Goal: Transaction & Acquisition: Book appointment/travel/reservation

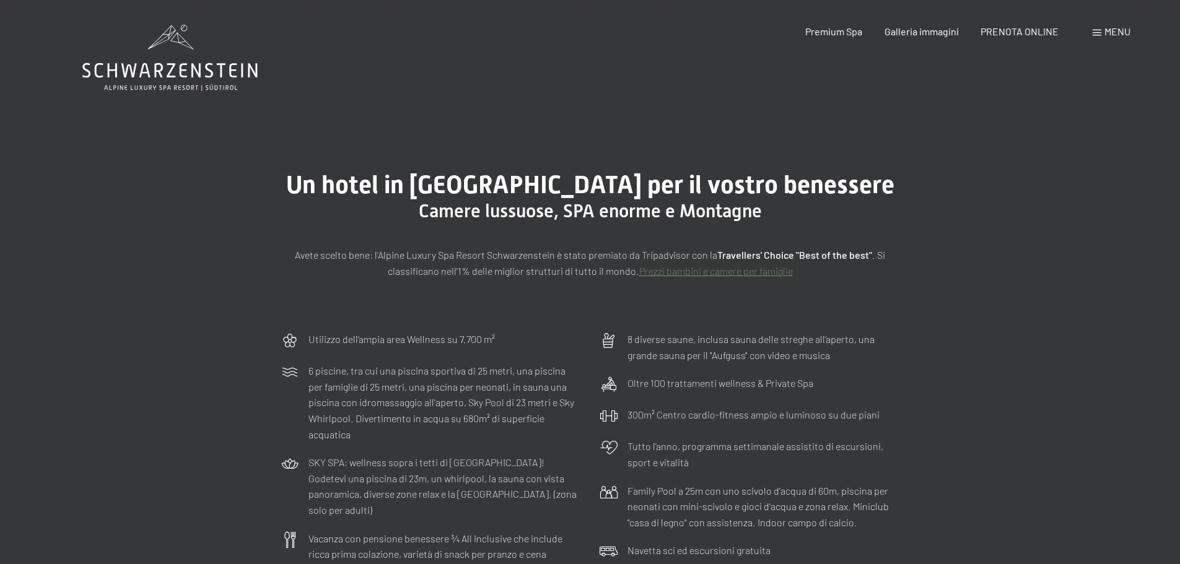
click at [167, 74] on icon at bounding box center [169, 58] width 175 height 66
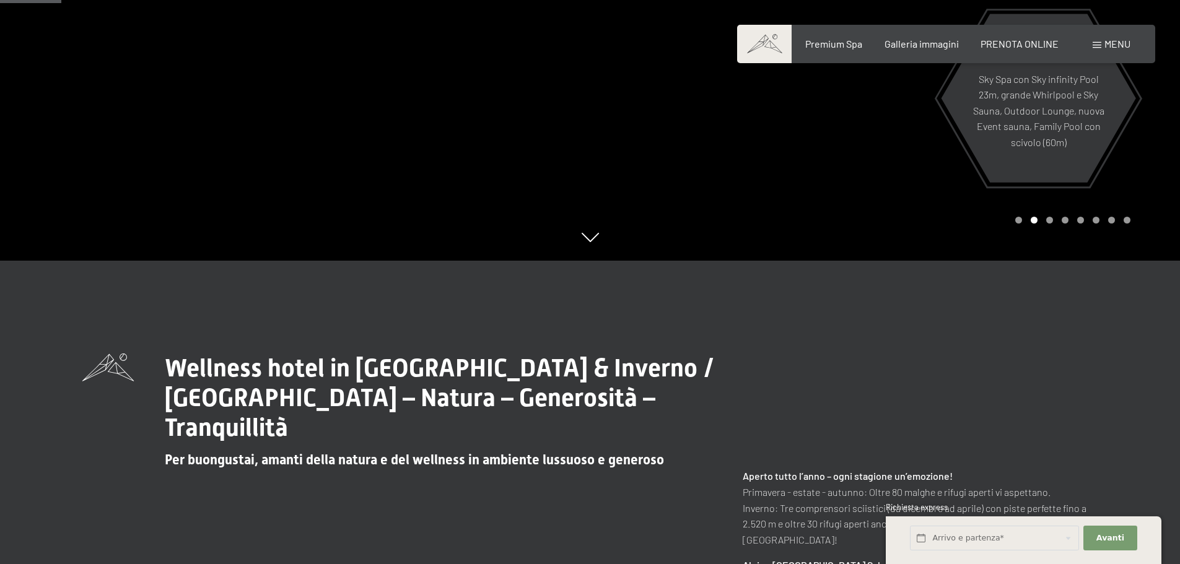
scroll to position [372, 0]
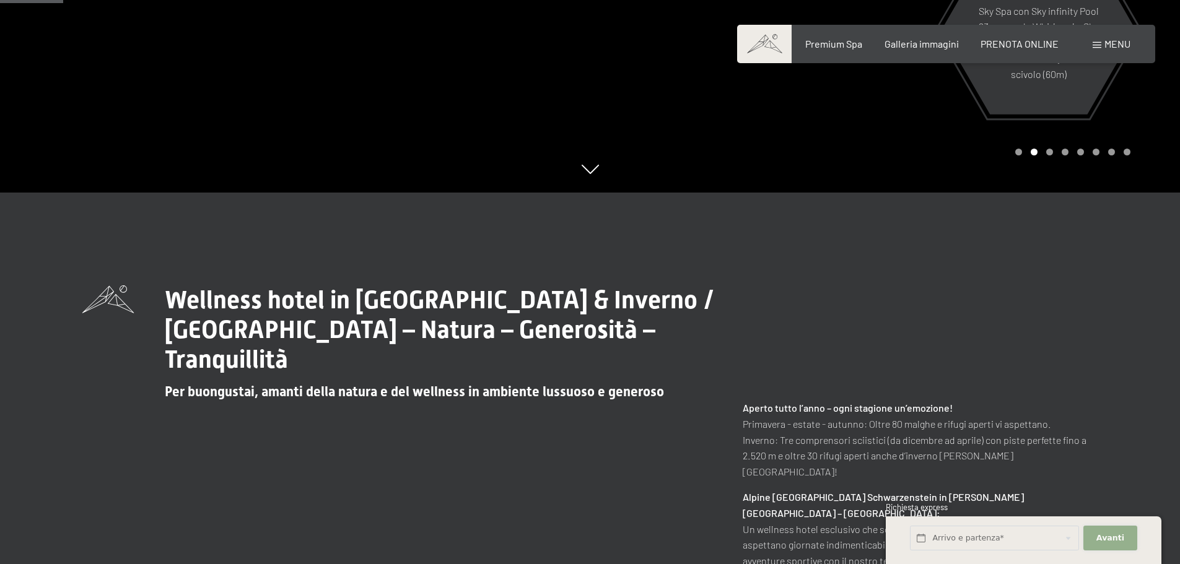
click at [1101, 535] on span "Avanti" at bounding box center [1111, 538] width 28 height 11
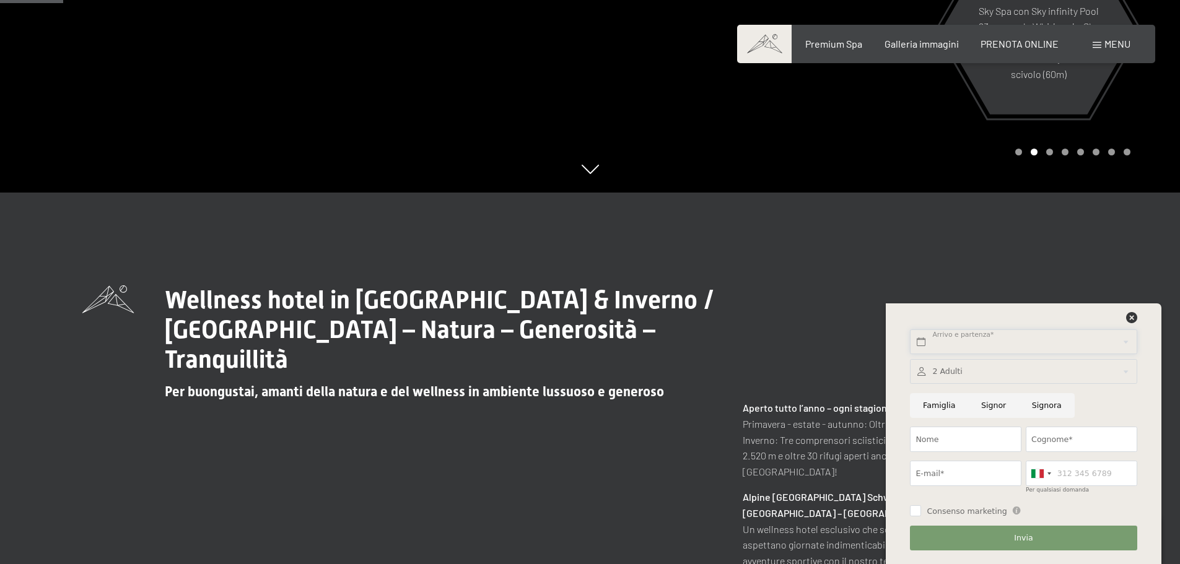
click at [975, 342] on input "text" at bounding box center [1023, 342] width 227 height 25
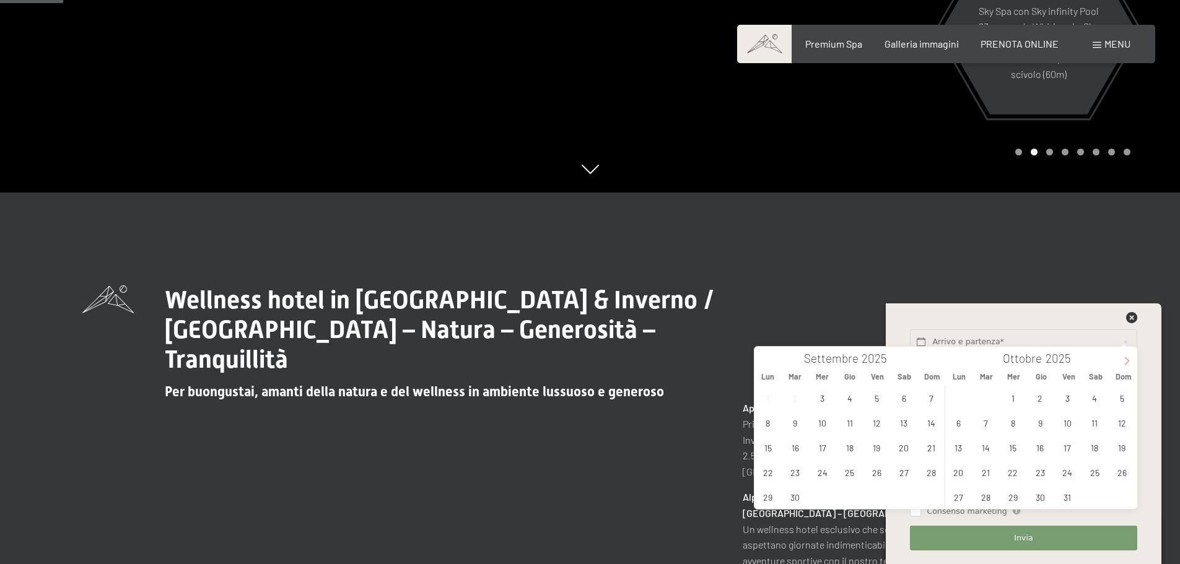
click at [1124, 359] on icon at bounding box center [1127, 361] width 9 height 9
click at [1123, 359] on icon at bounding box center [1127, 361] width 9 height 9
type input "2026"
click at [1123, 359] on icon at bounding box center [1127, 361] width 9 height 9
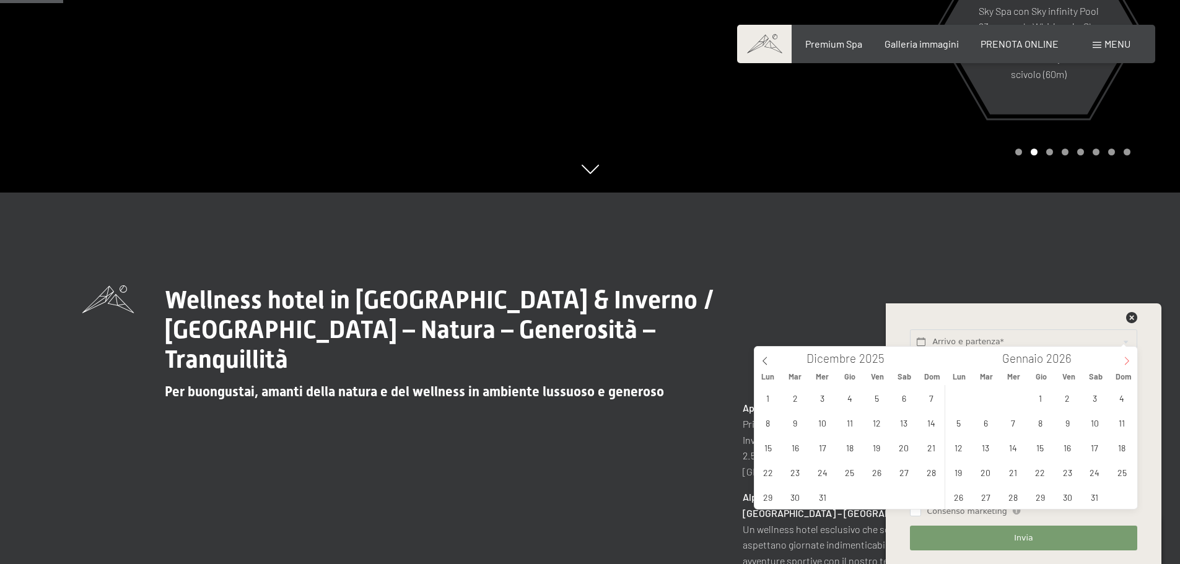
type input "2026"
click at [1123, 359] on icon at bounding box center [1127, 361] width 9 height 9
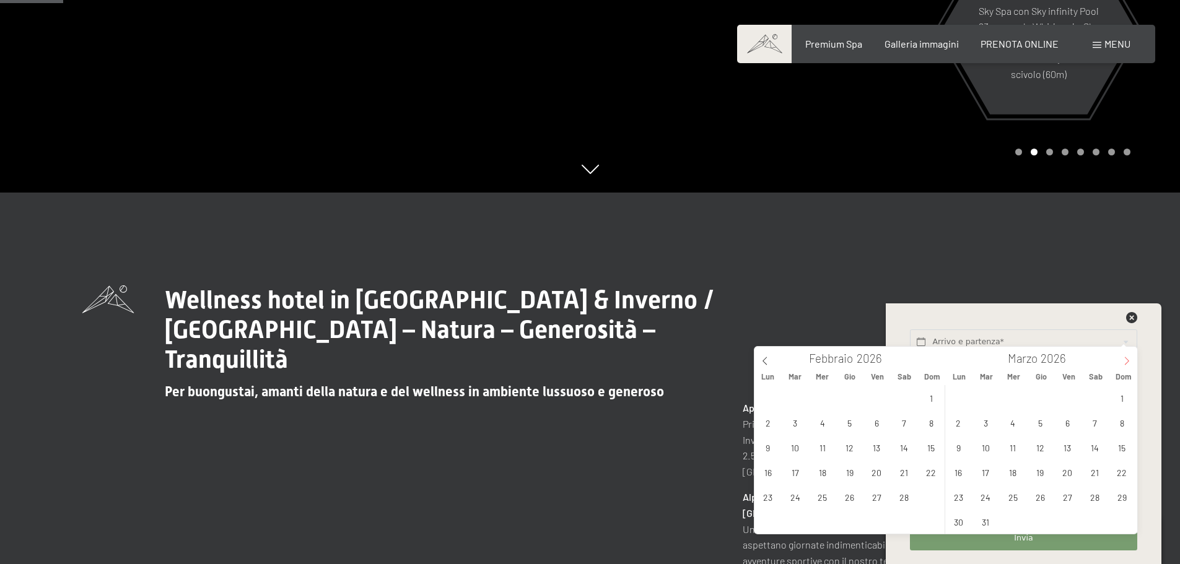
click at [1123, 359] on icon at bounding box center [1127, 361] width 9 height 9
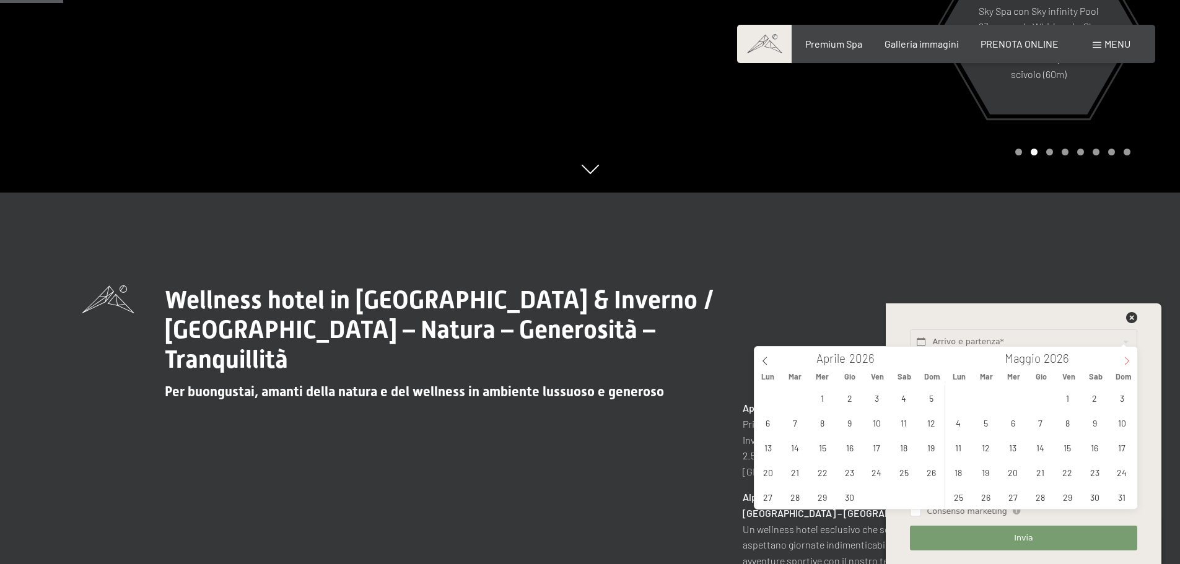
click at [1123, 359] on icon at bounding box center [1127, 361] width 9 height 9
click at [1014, 421] on span "10" at bounding box center [1013, 423] width 24 height 24
click at [960, 445] on span "15" at bounding box center [959, 448] width 24 height 24
type input "Mer. 10/06/2026 - Lun. 15/06/2026"
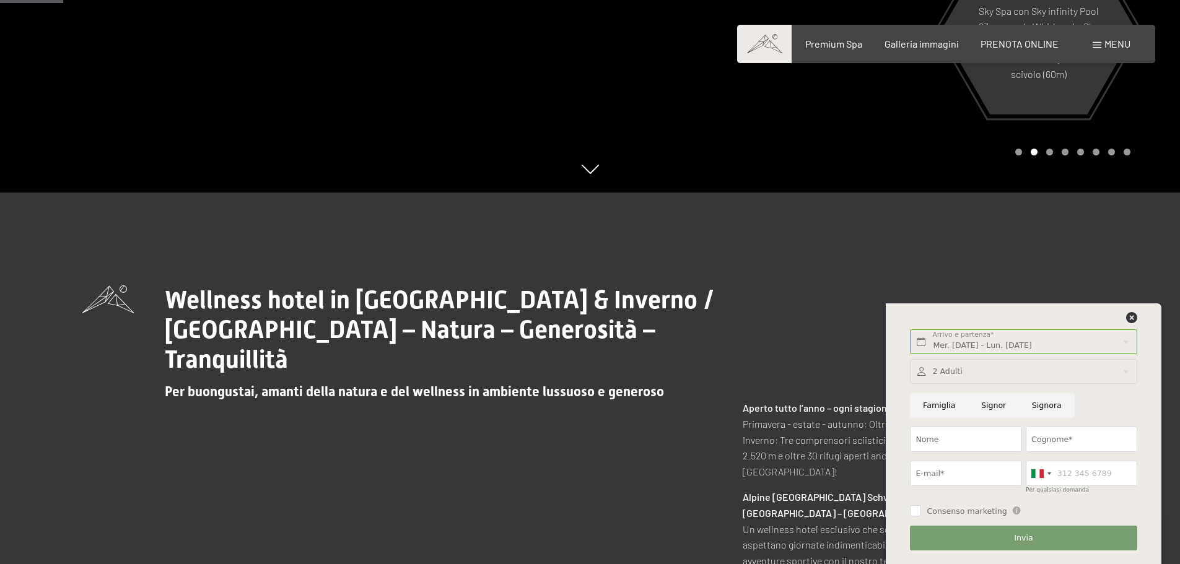
click at [825, 323] on div "Wellness hotel in Alto Adige / Estate & Inverno / Luxury SPA Resort – Natura – …" at bounding box center [590, 509] width 1016 height 446
click at [1032, 41] on span "PRENOTA ONLINE" at bounding box center [1020, 42] width 78 height 12
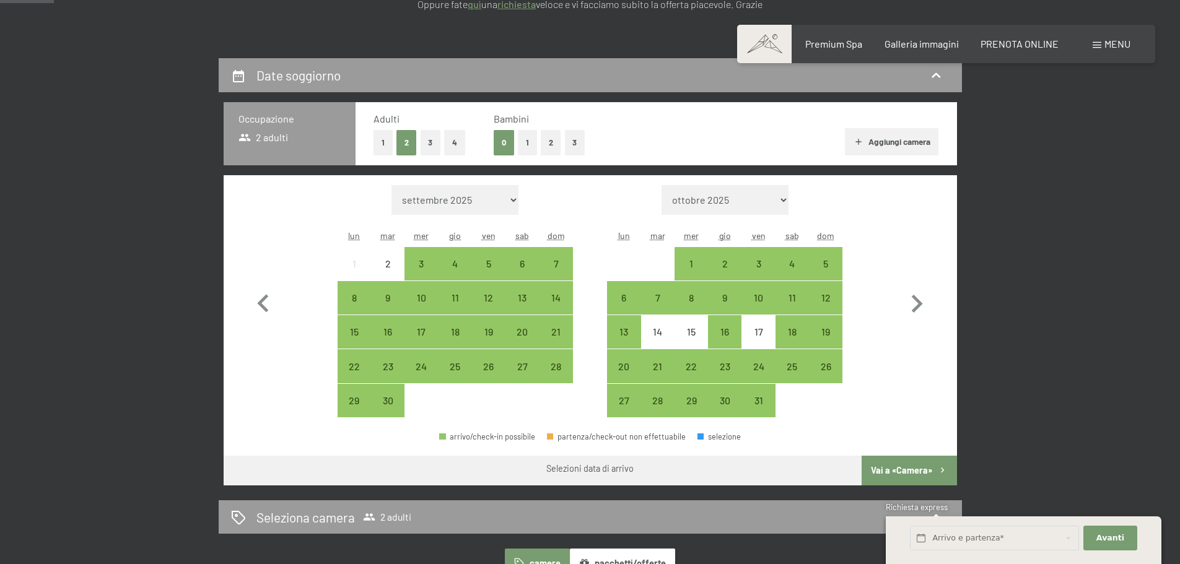
scroll to position [248, 0]
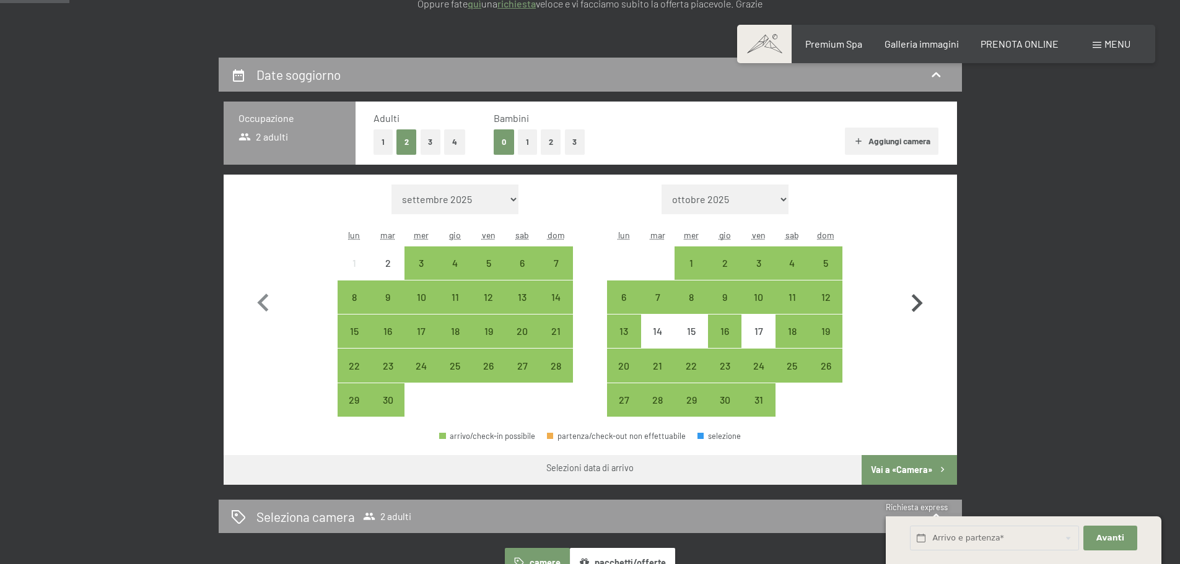
click at [916, 299] on icon "button" at bounding box center [917, 303] width 11 height 18
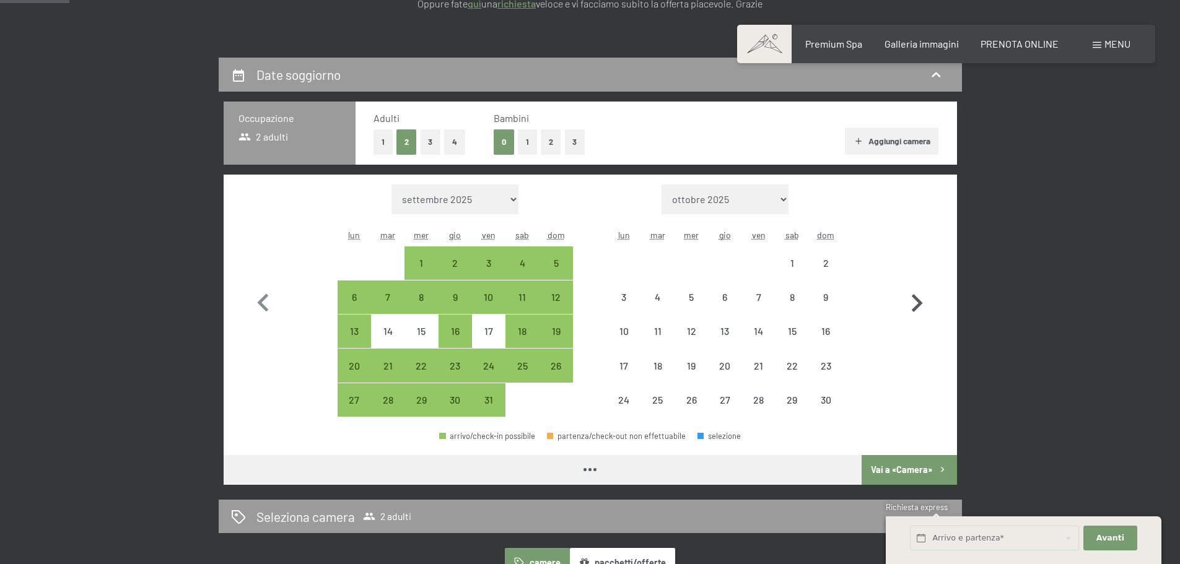
click at [916, 299] on icon "button" at bounding box center [917, 303] width 11 height 18
select select "2025-12-01"
select select "2026-01-01"
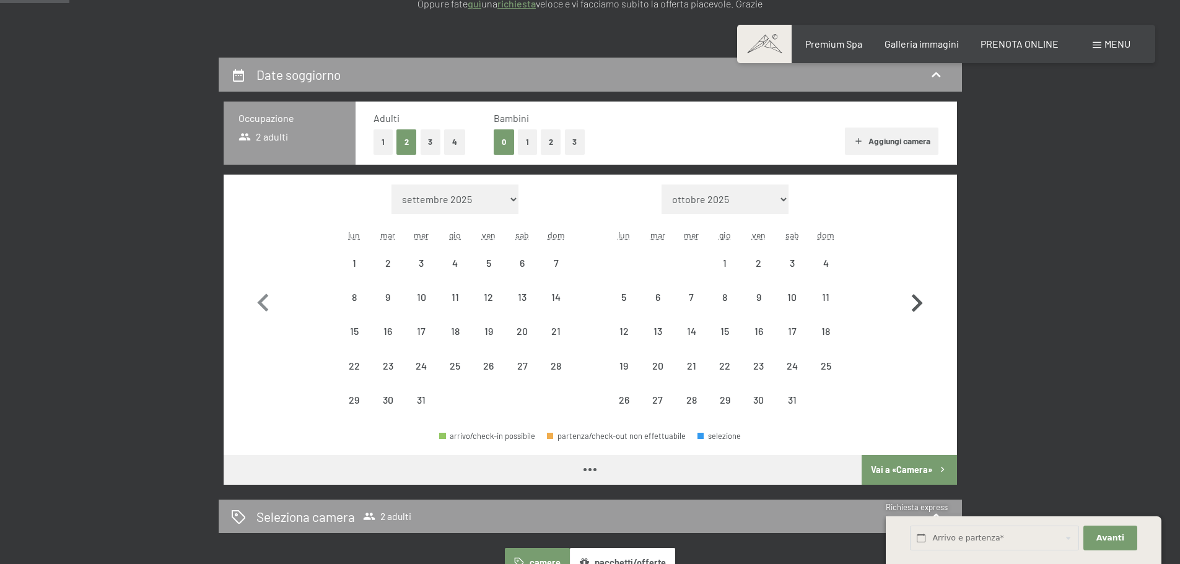
click at [916, 299] on icon "button" at bounding box center [917, 303] width 11 height 18
select select "2026-02-01"
select select "2026-03-01"
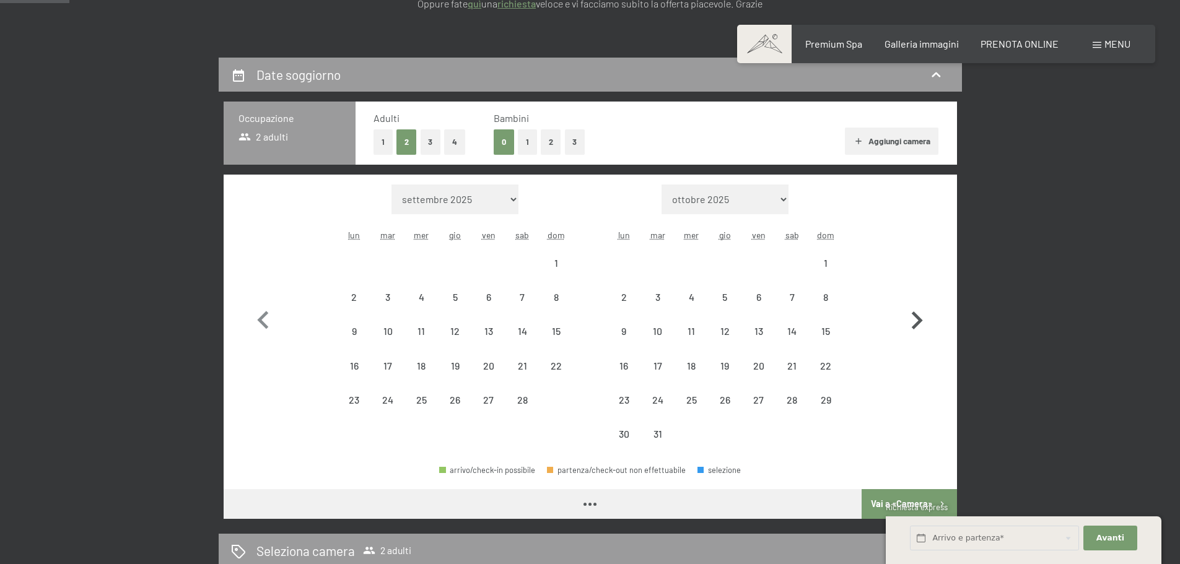
click at [916, 299] on button "button" at bounding box center [917, 318] width 36 height 267
select select "2026-04-01"
select select "2026-05-01"
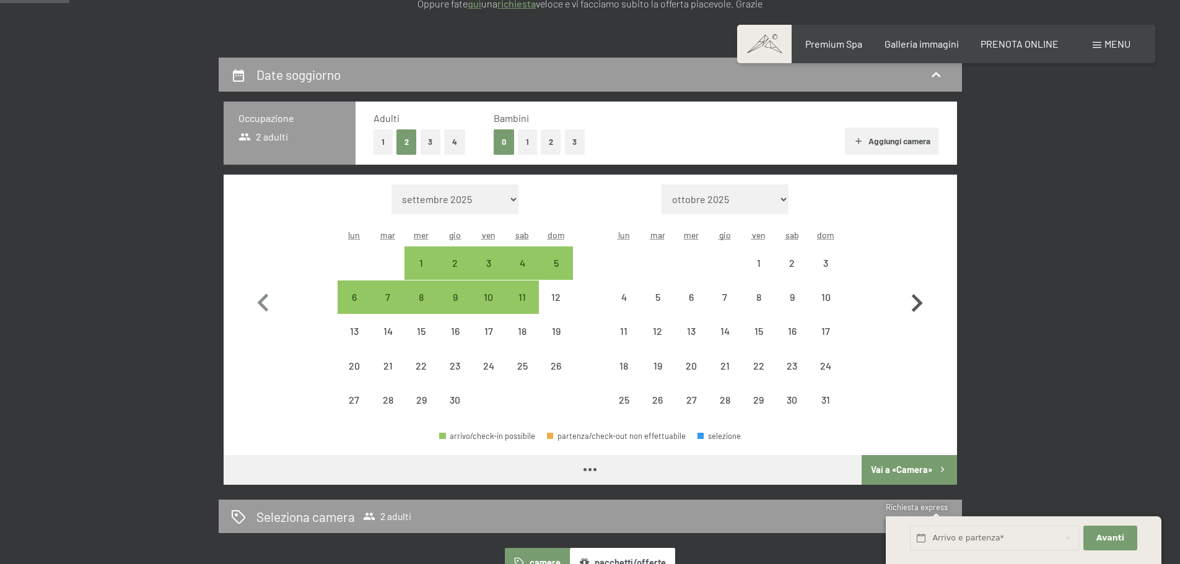
click at [916, 299] on icon "button" at bounding box center [917, 303] width 11 height 18
select select "2026-05-01"
select select "2026-06-01"
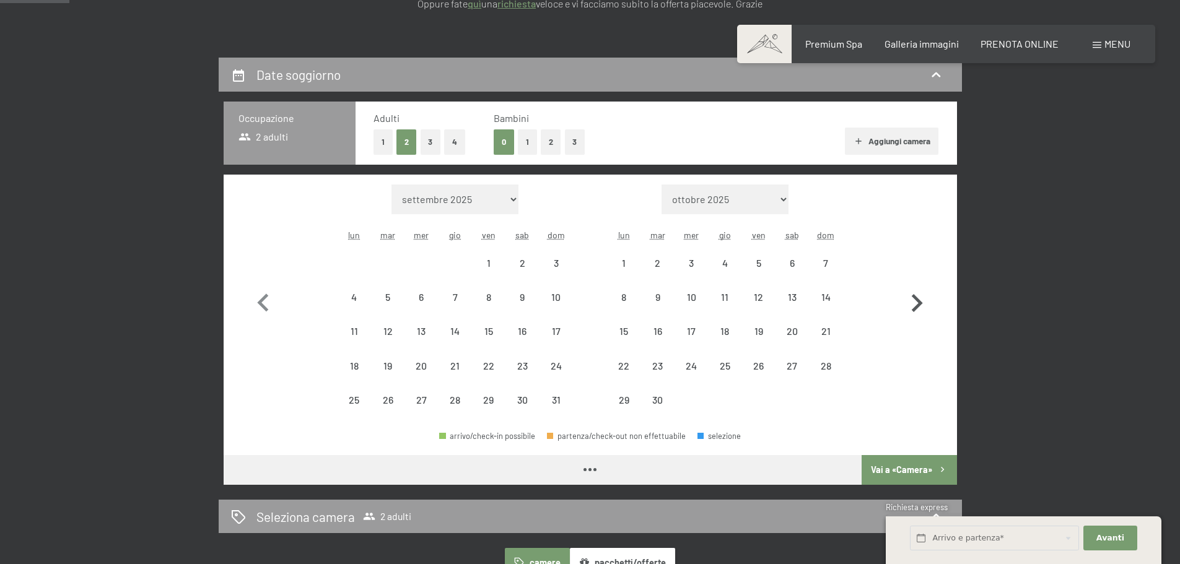
select select "2026-05-01"
select select "2026-06-01"
click at [695, 299] on div "10" at bounding box center [691, 307] width 31 height 31
select select "2026-05-01"
select select "2026-06-01"
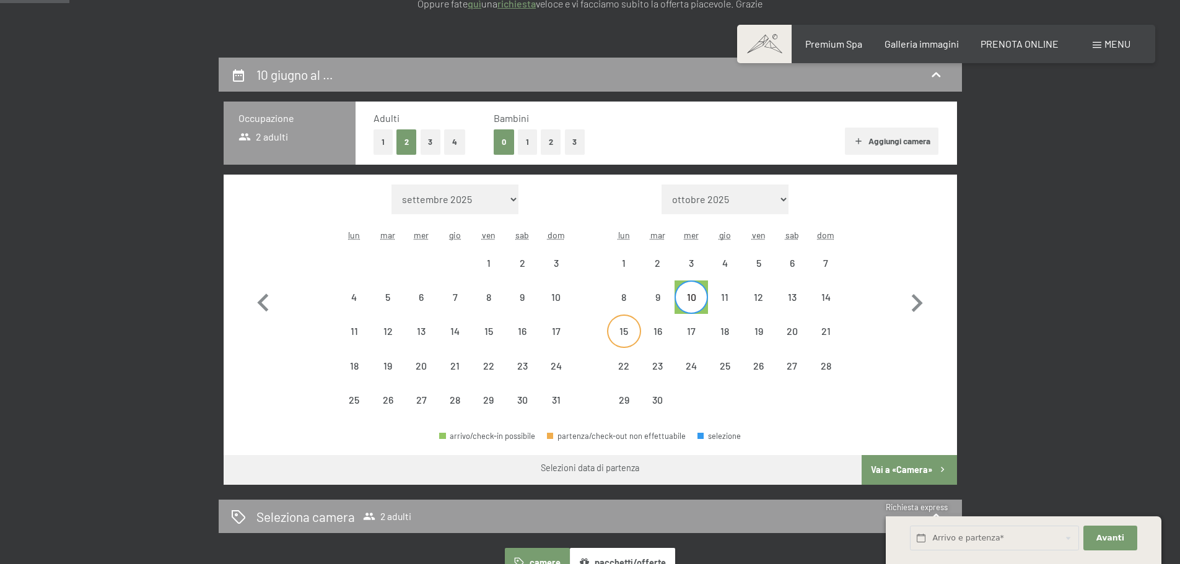
click at [628, 334] on div "15" at bounding box center [623, 342] width 31 height 31
select select "2026-05-01"
select select "2026-06-01"
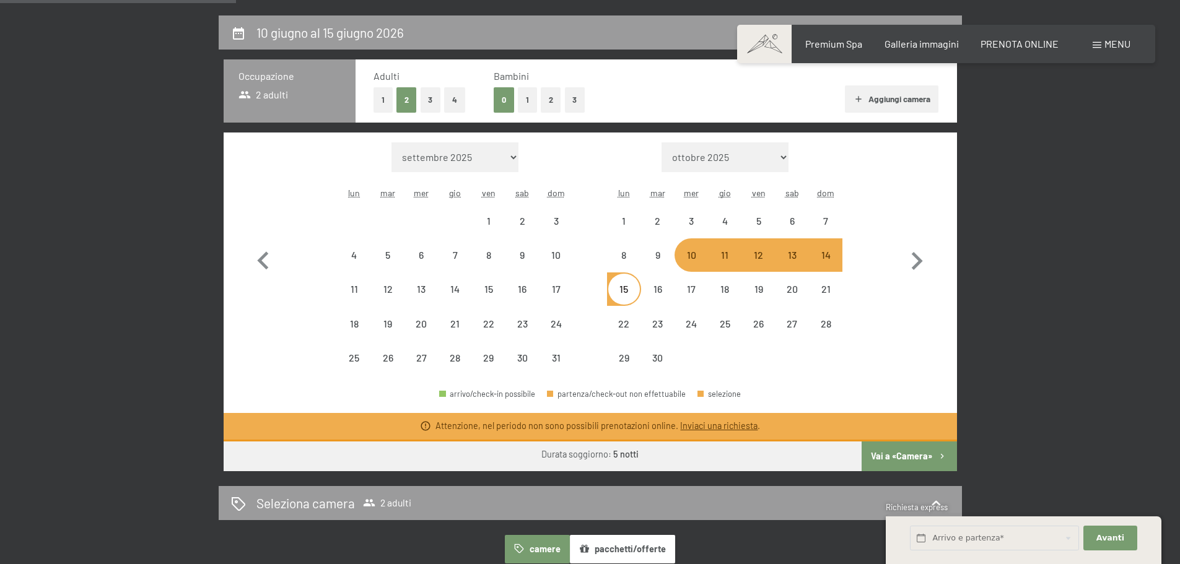
scroll to position [310, 0]
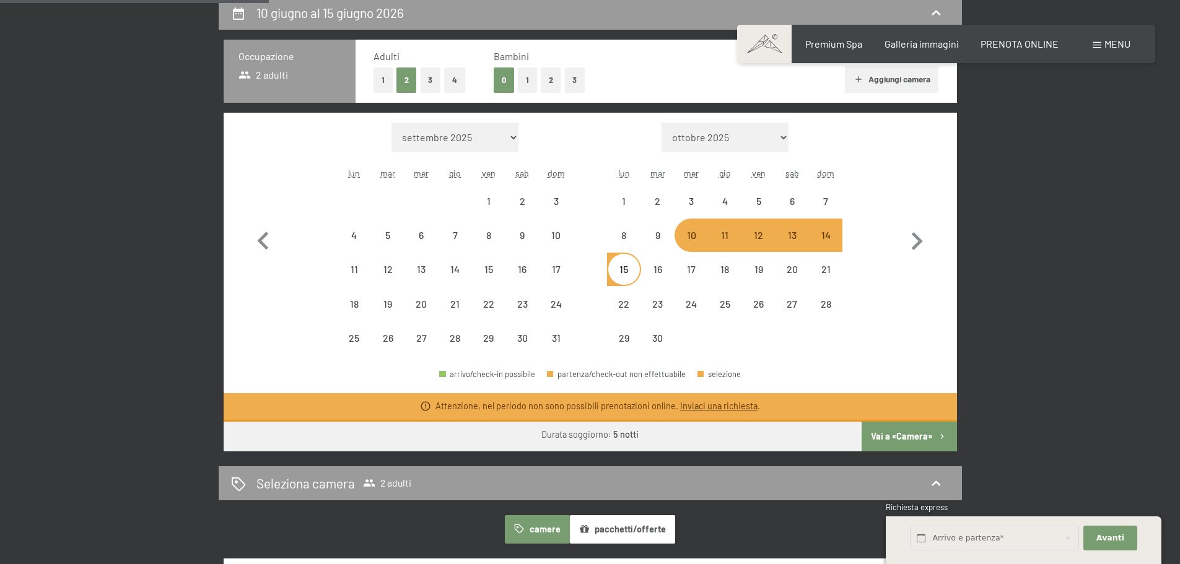
click at [910, 434] on button "Vai a «Camera»" at bounding box center [909, 437] width 95 height 30
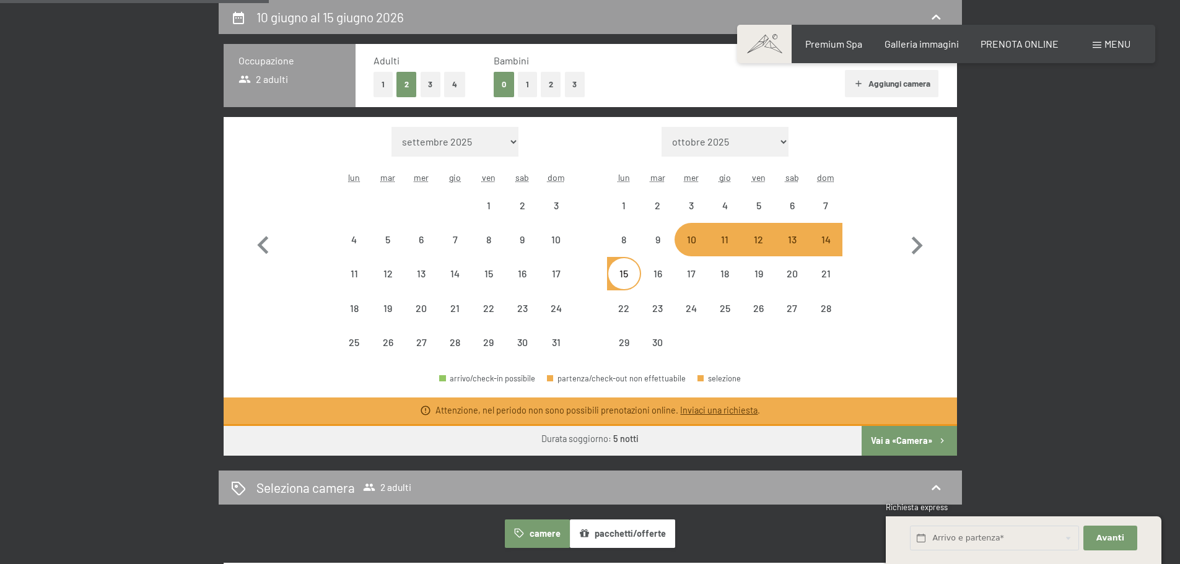
select select "2026-05-01"
select select "2026-06-01"
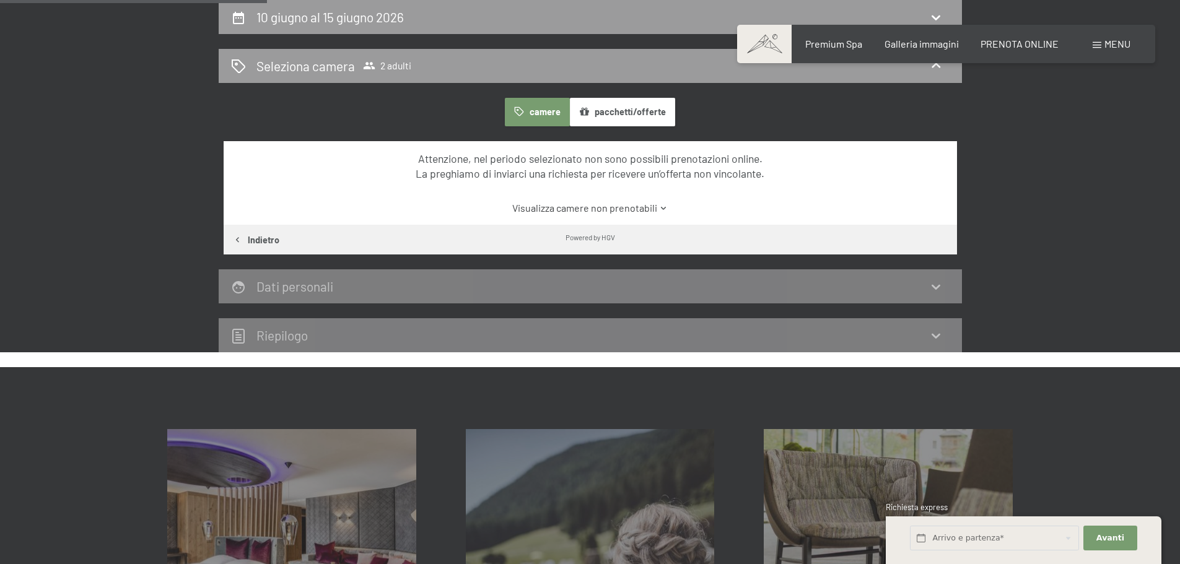
click at [664, 207] on icon at bounding box center [663, 208] width 9 height 9
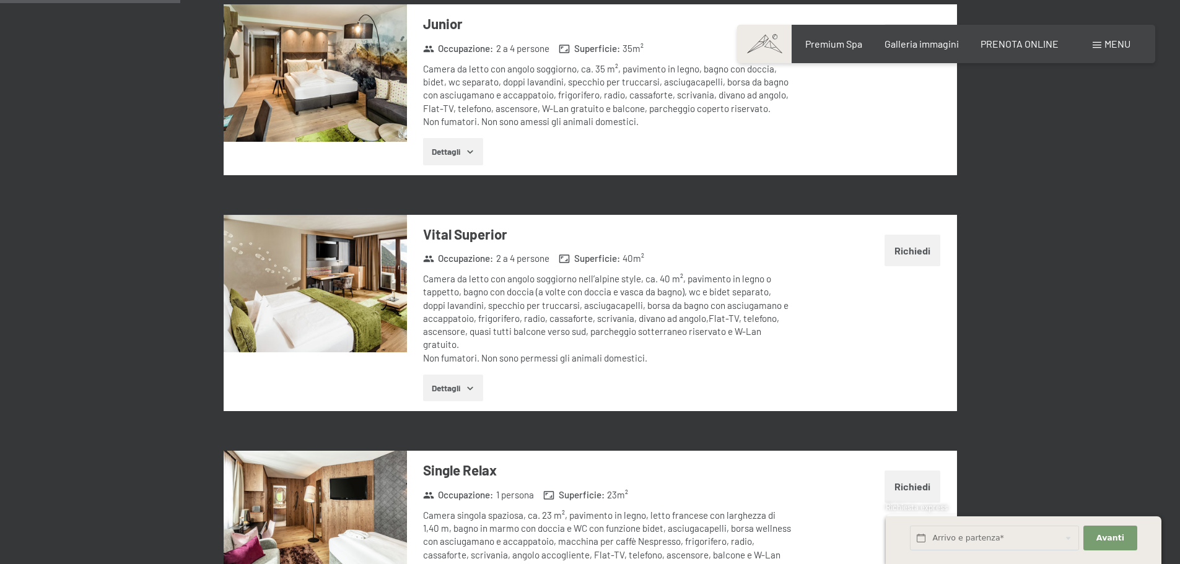
scroll to position [615, 0]
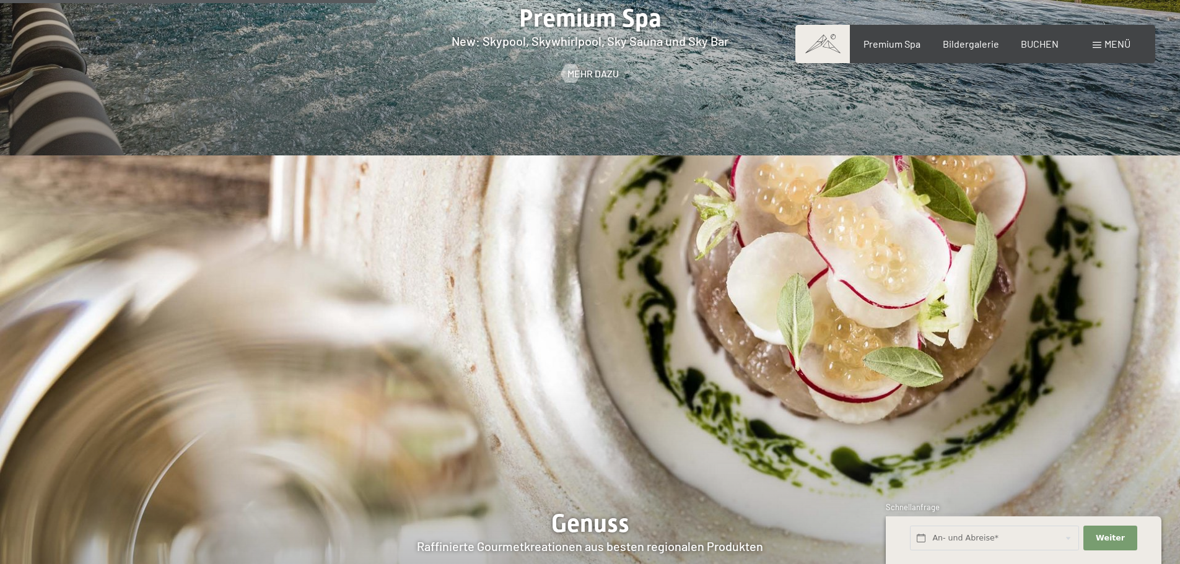
scroll to position [2230, 0]
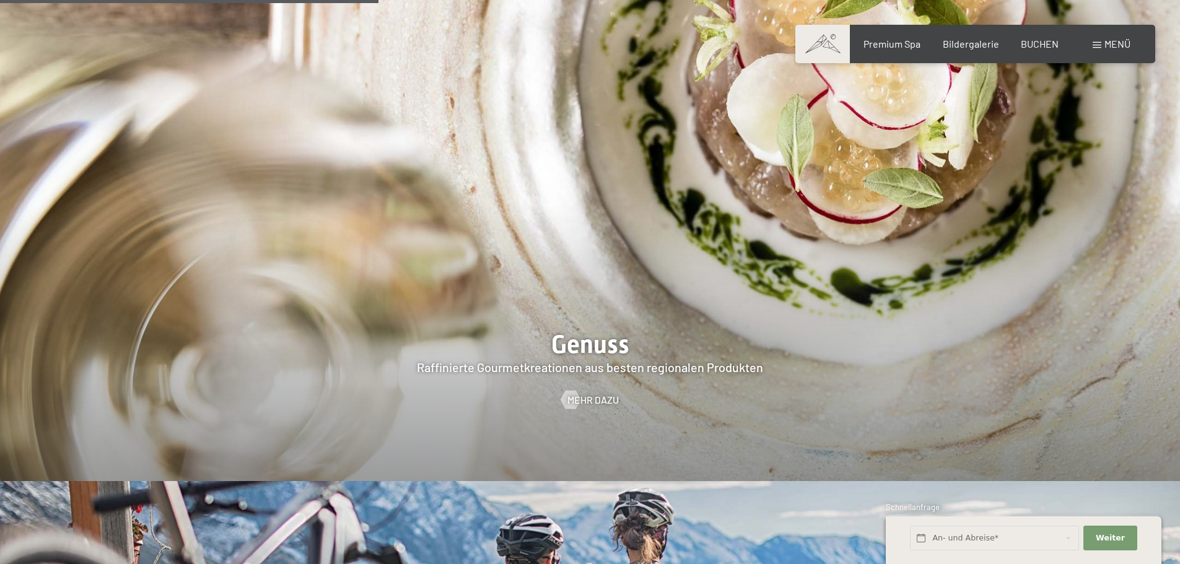
click at [1101, 43] on span at bounding box center [1097, 45] width 9 height 6
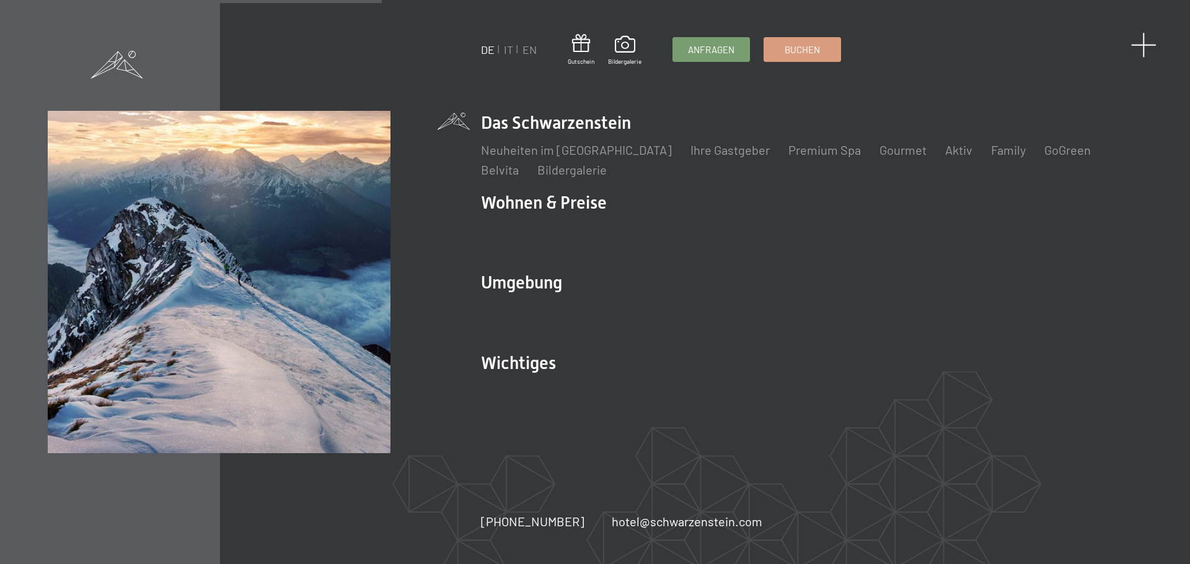
click at [1141, 39] on span at bounding box center [1143, 44] width 25 height 25
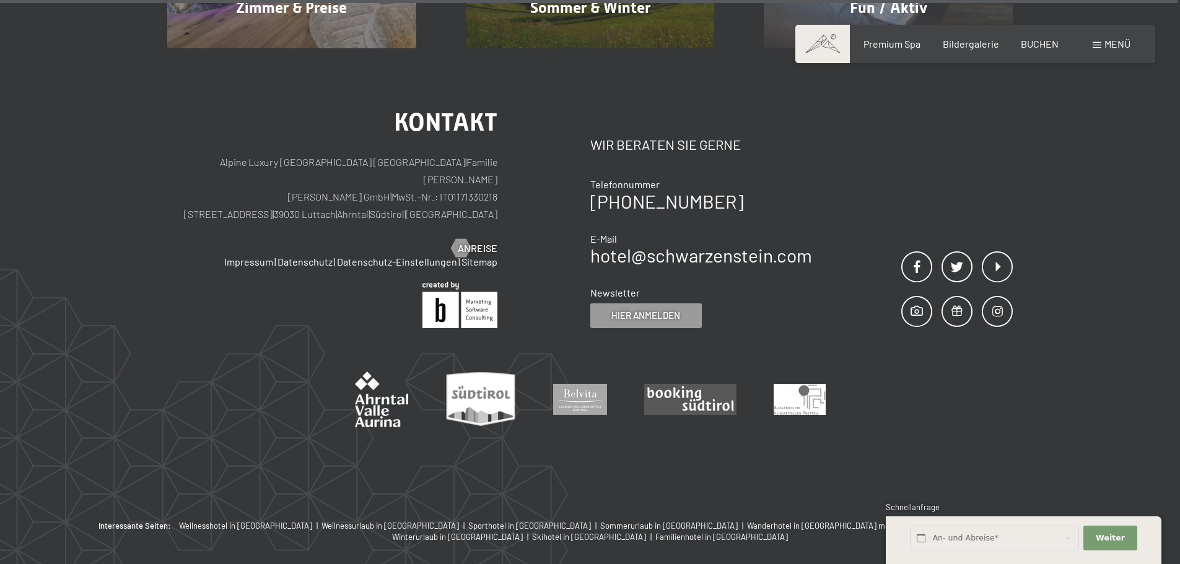
scroll to position [6250, 0]
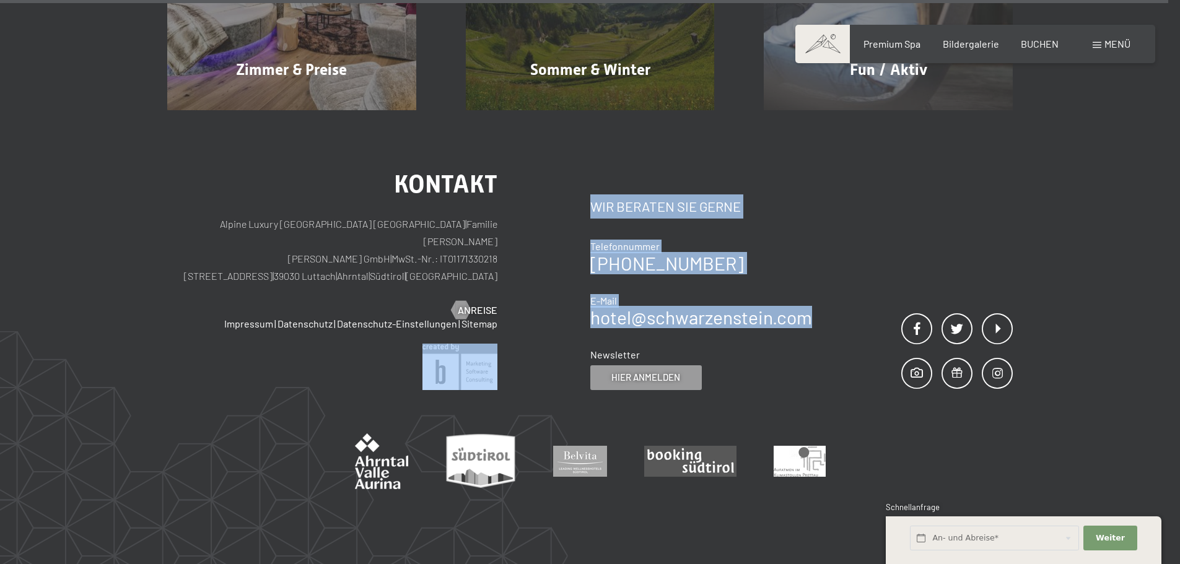
drag, startPoint x: 827, startPoint y: 263, endPoint x: 588, endPoint y: 256, distance: 239.2
click at [588, 256] on div "Kontakt Alpine Luxury SPA Resort SCHWARZENSTEIN | Familie [PERSON_NAME] [PERSON…" at bounding box center [590, 281] width 846 height 218
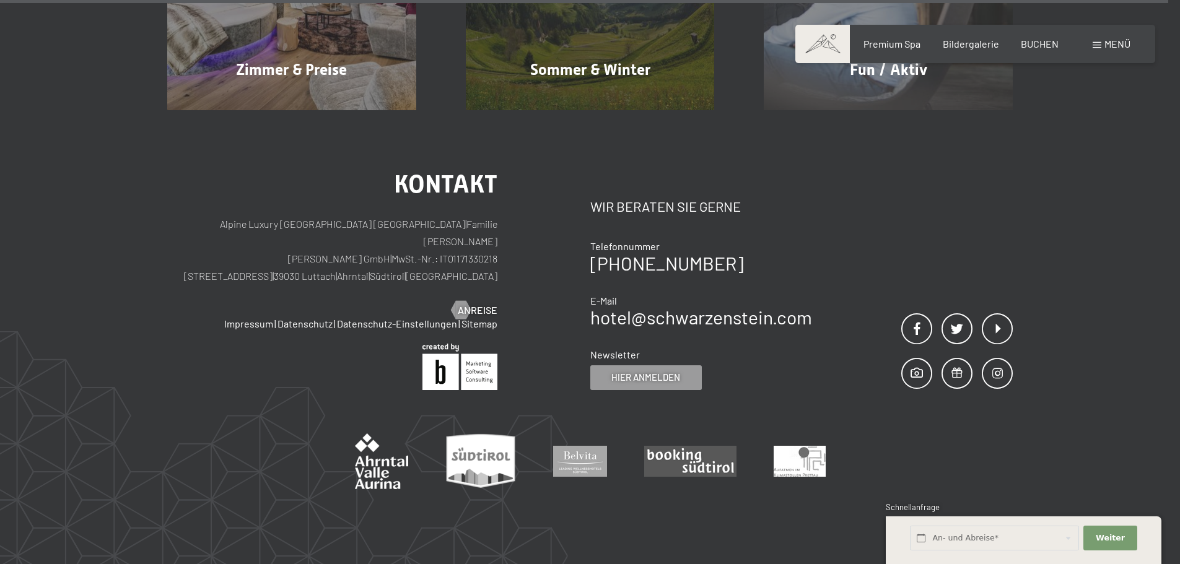
click at [781, 348] on div "Newsletter Hier anmelden" at bounding box center [701, 369] width 222 height 42
drag, startPoint x: 818, startPoint y: 261, endPoint x: 640, endPoint y: 260, distance: 177.8
click at [591, 258] on div "Kontakt Wir beraten Sie gerne Telefonnummer [PHONE_NUMBER] E-Mail hotel@ no-spa…" at bounding box center [801, 281] width 423 height 218
copy link "hotel@ no-spam. schwarzenstein. no-spam. com"
click at [1081, 382] on div "Kontakt Alpine Luxury SPA Resort SCHWARZENSTEIN | Familie [PERSON_NAME] [PERSON…" at bounding box center [590, 346] width 1180 height 472
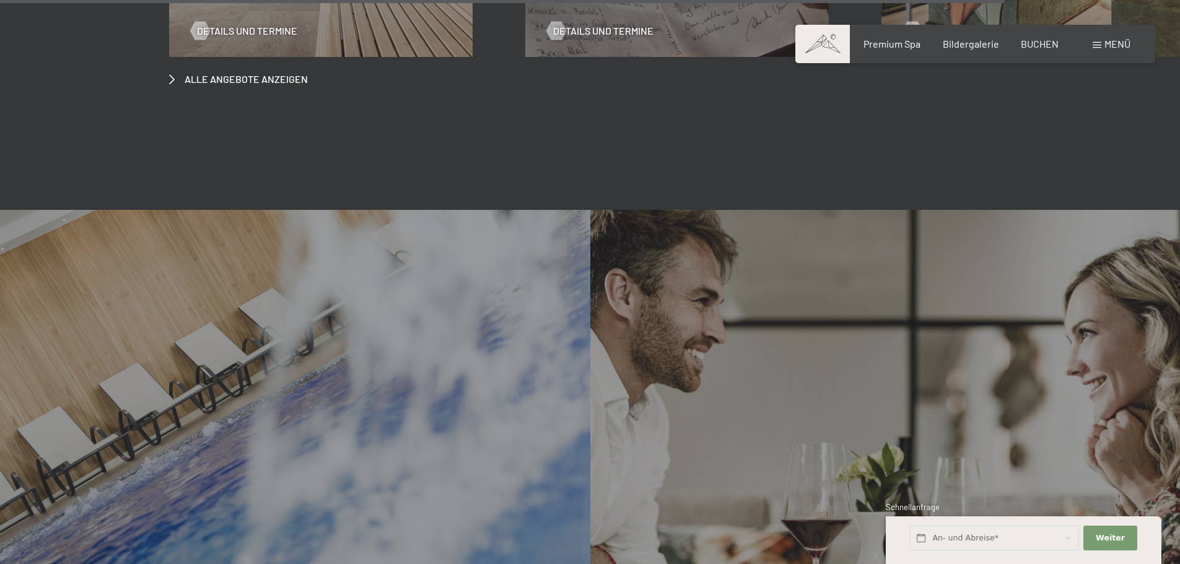
scroll to position [5196, 0]
